Goal: Information Seeking & Learning: Learn about a topic

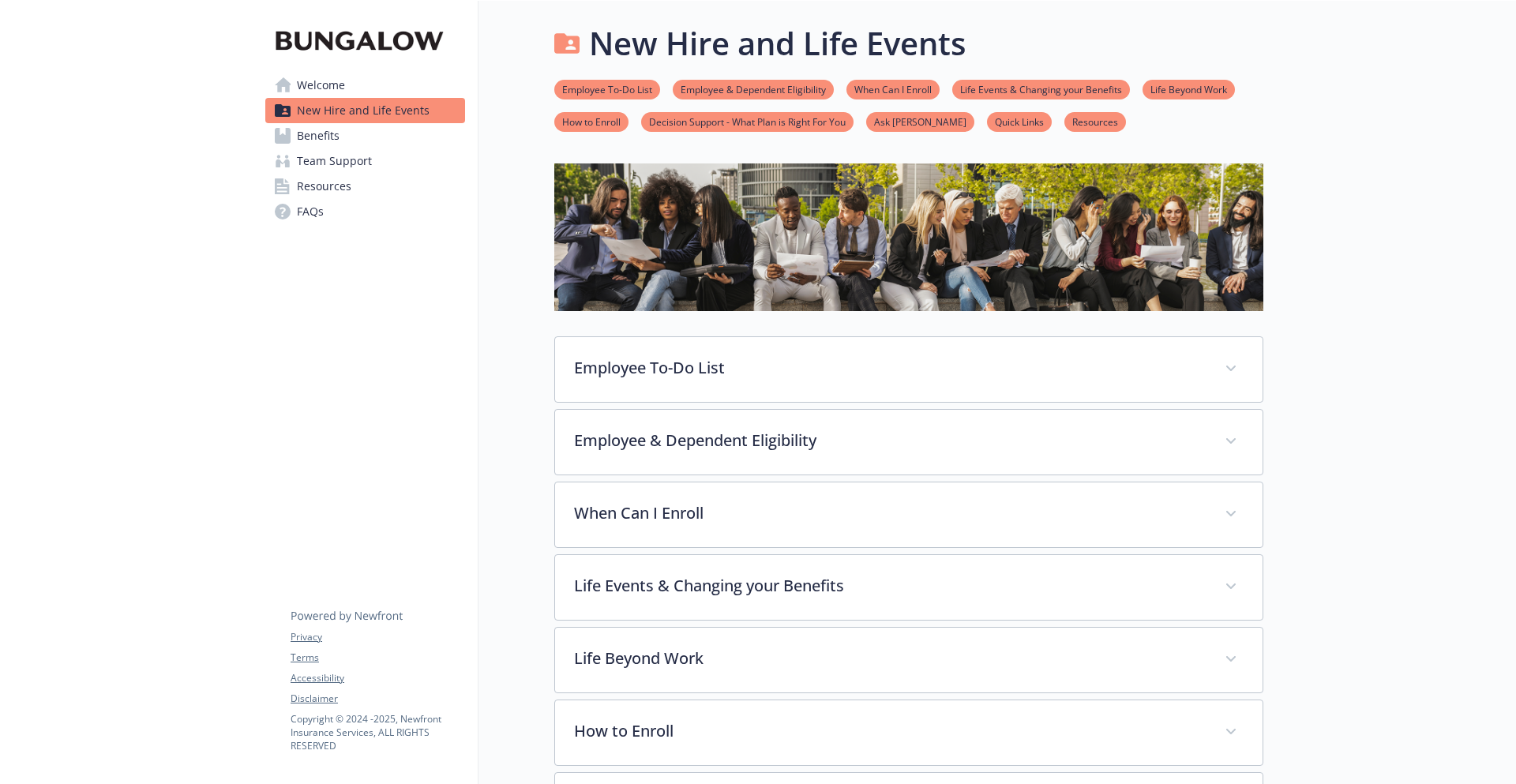
click at [393, 141] on link "Benefits" at bounding box center [365, 136] width 200 height 25
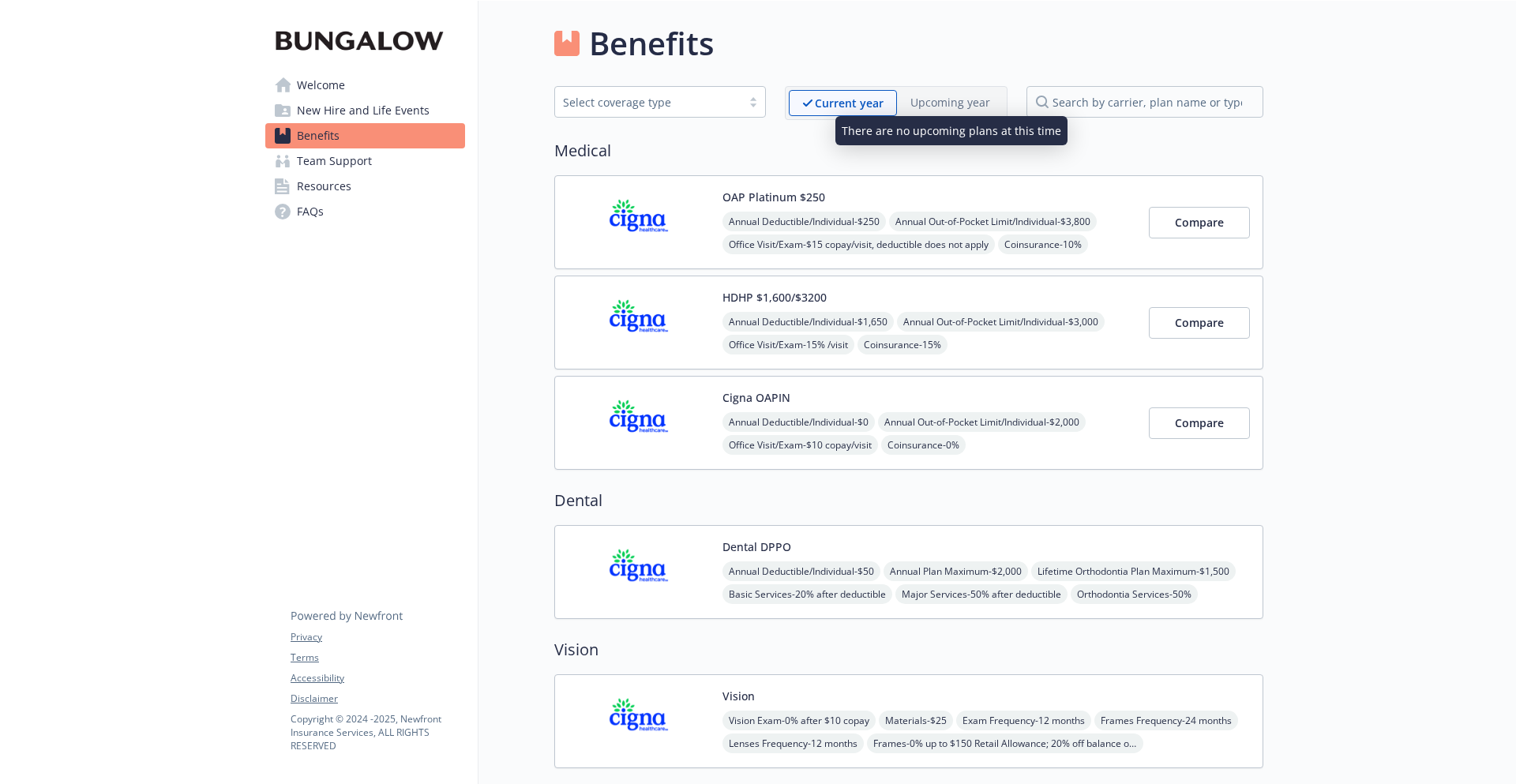
click at [981, 107] on p "Upcoming year" at bounding box center [950, 102] width 80 height 16
click at [720, 99] on div "Select coverage type" at bounding box center [648, 102] width 171 height 16
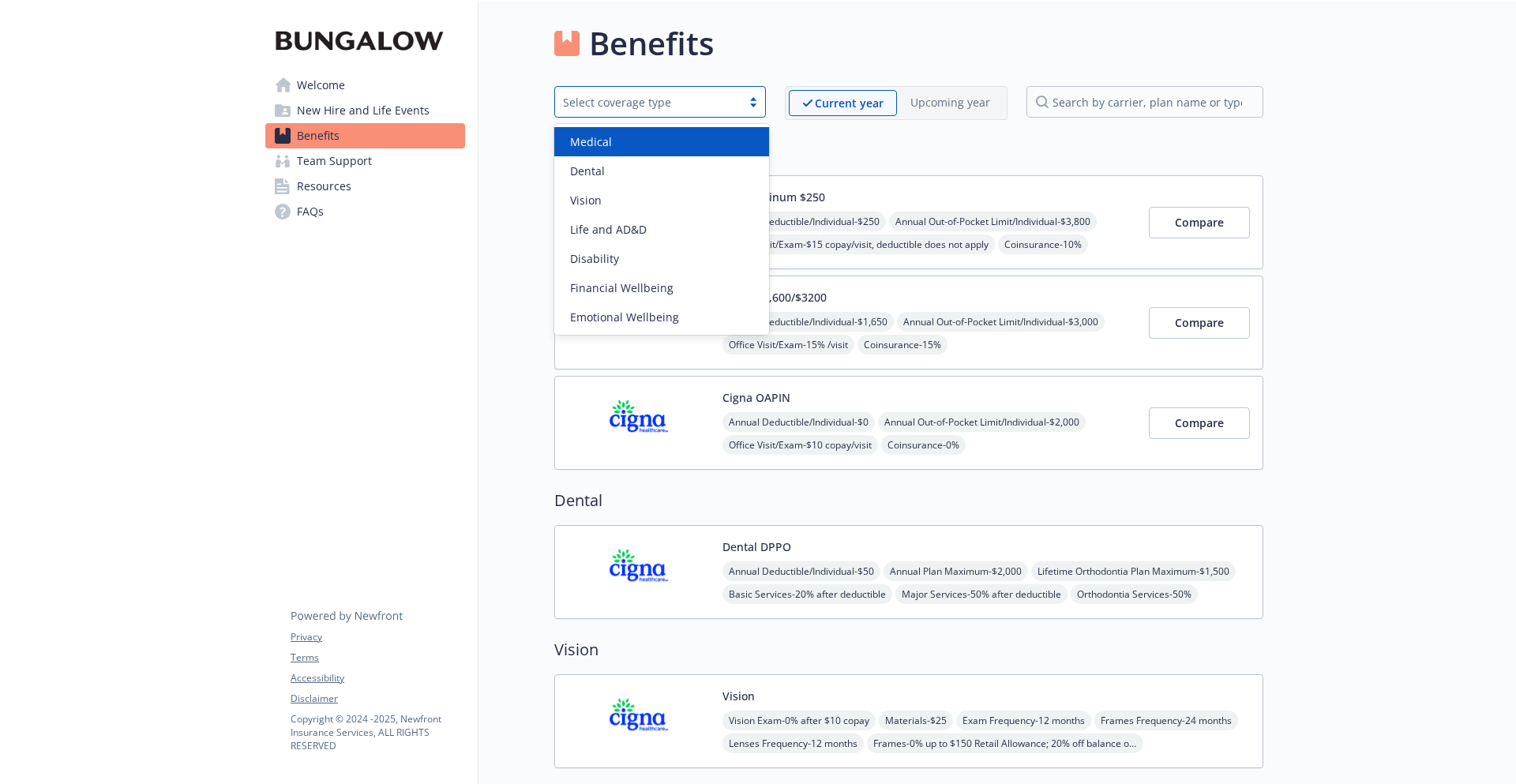
click at [867, 142] on h2 "Medical" at bounding box center [909, 150] width 709 height 24
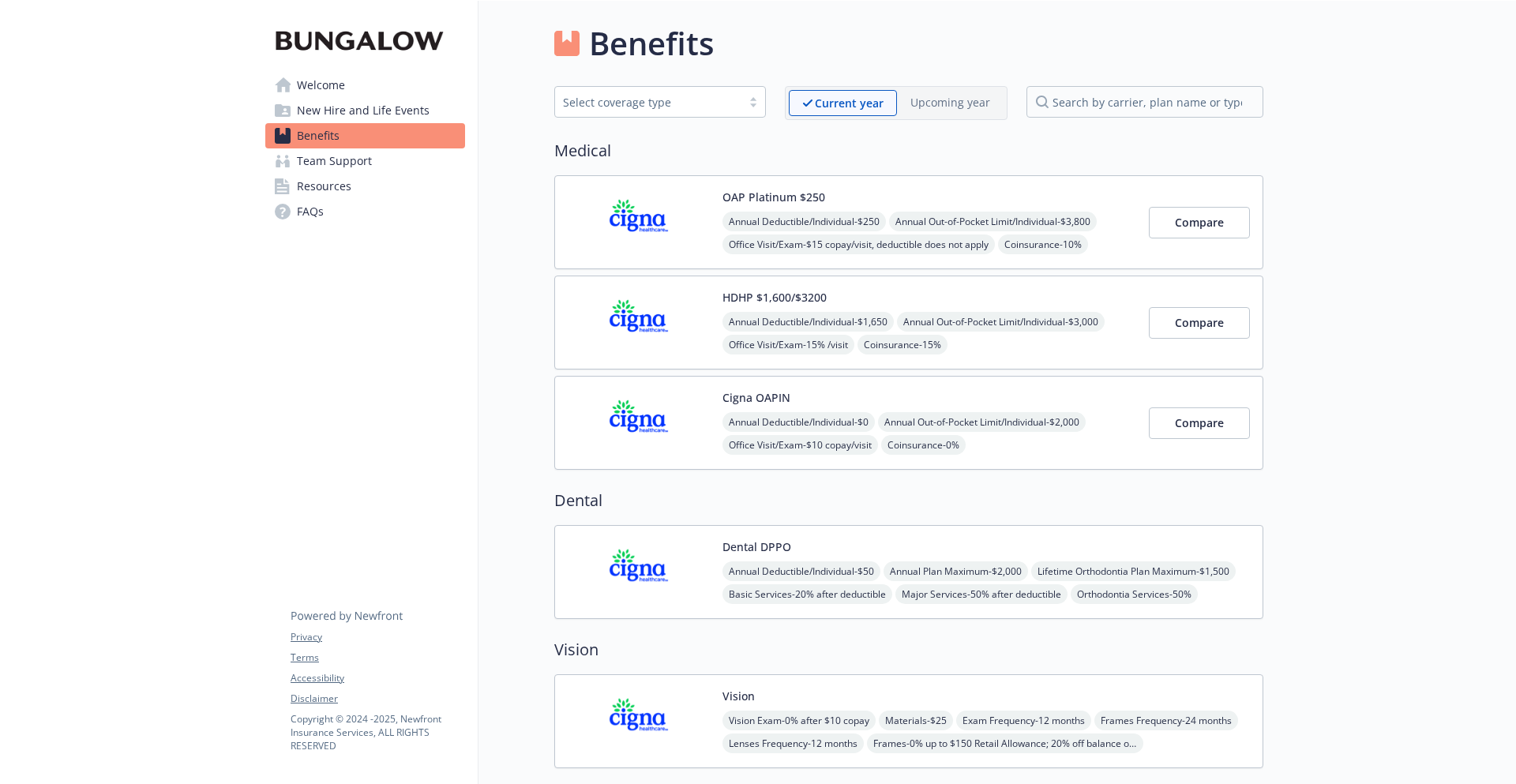
click at [702, 93] on div "Select coverage type" at bounding box center [649, 102] width 187 height 19
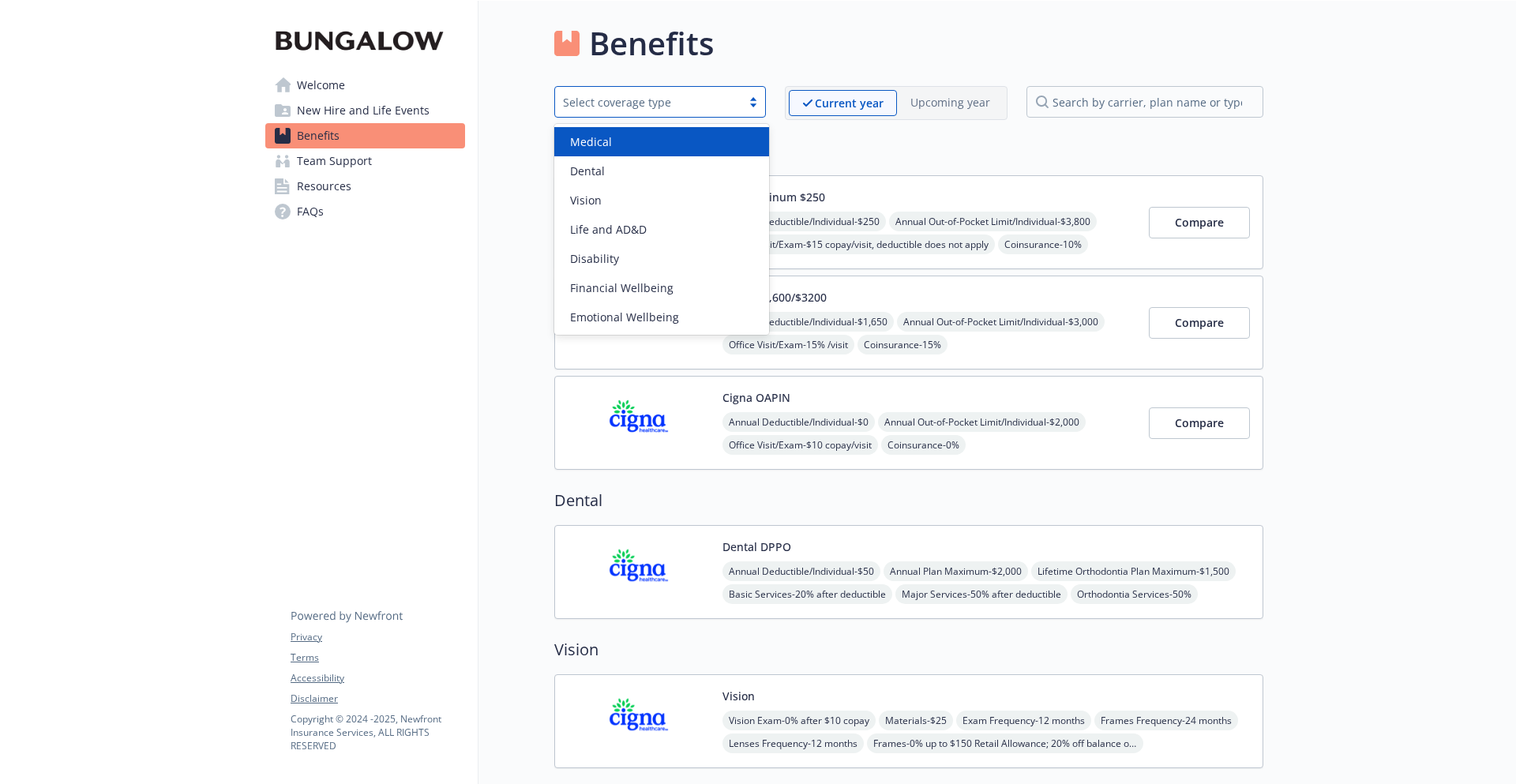
click at [692, 137] on div "Medical" at bounding box center [661, 141] width 196 height 16
